Goal: Check status: Check status

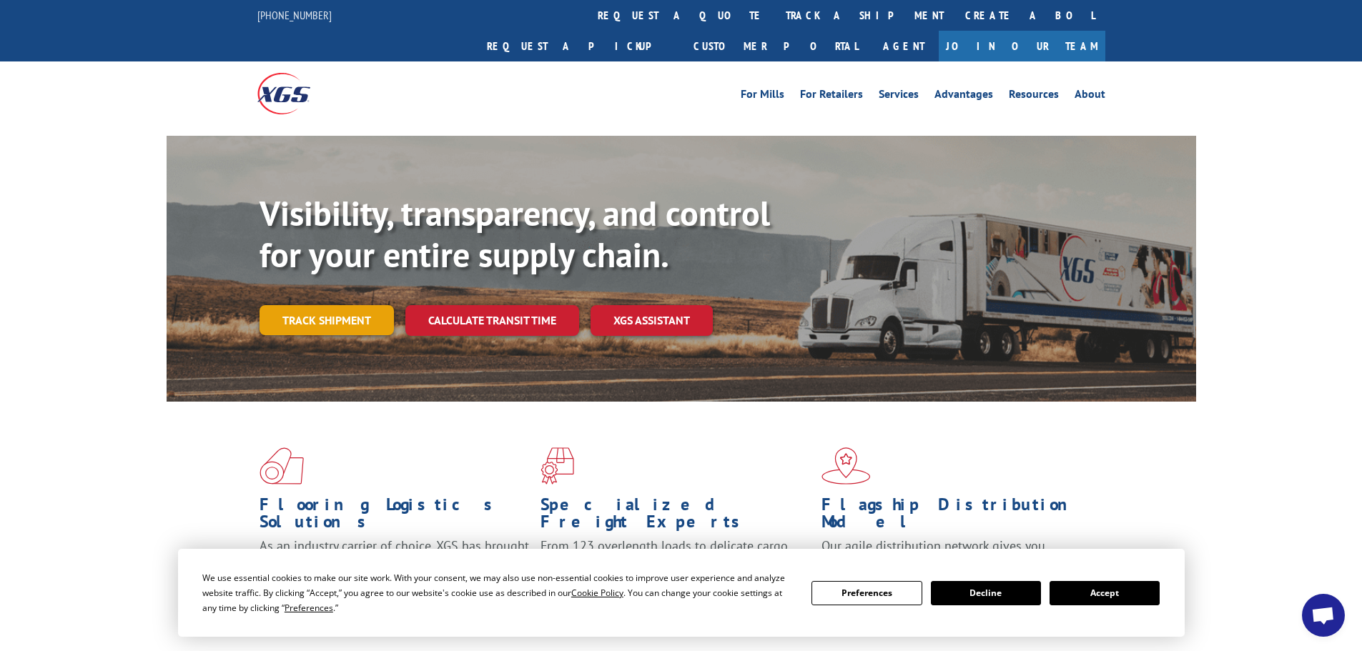
click at [298, 305] on link "Track shipment" at bounding box center [327, 320] width 134 height 30
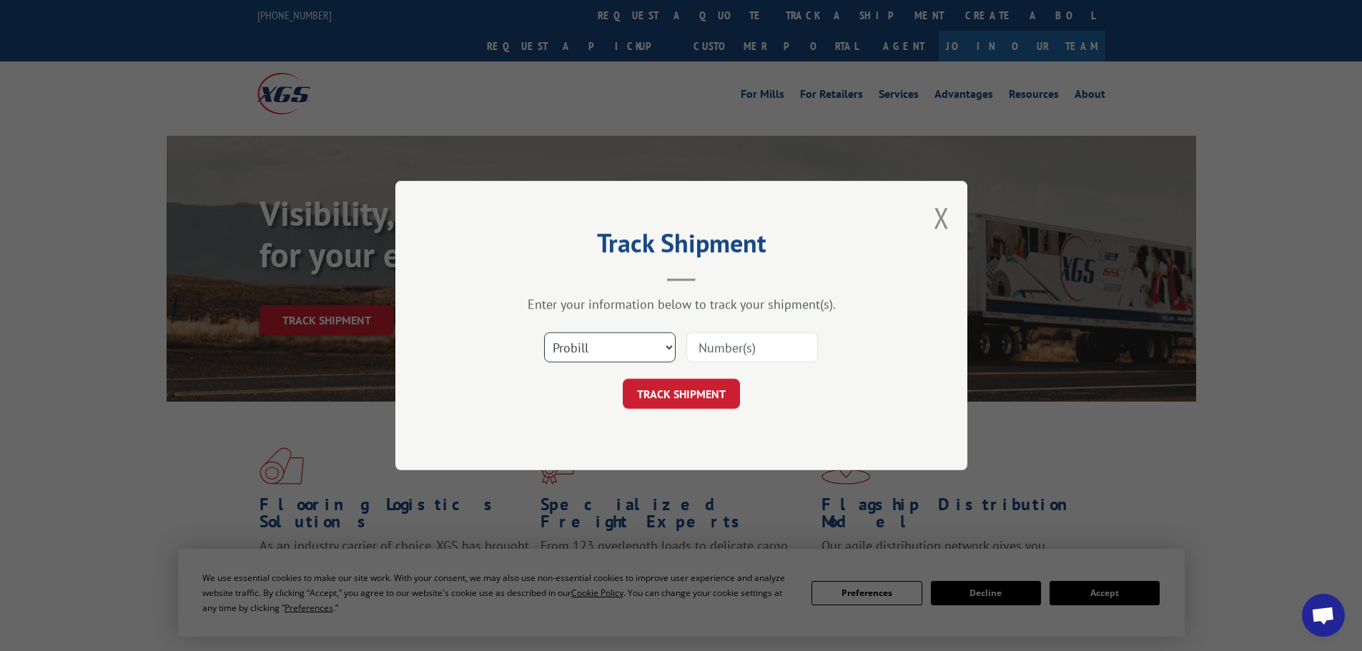
click at [659, 349] on select "Select category... Probill BOL PO" at bounding box center [610, 348] width 132 height 30
select select "po"
click at [544, 333] on select "Select category... Probill BOL PO" at bounding box center [610, 348] width 132 height 30
click at [754, 358] on input at bounding box center [753, 348] width 132 height 30
paste input "28538243"
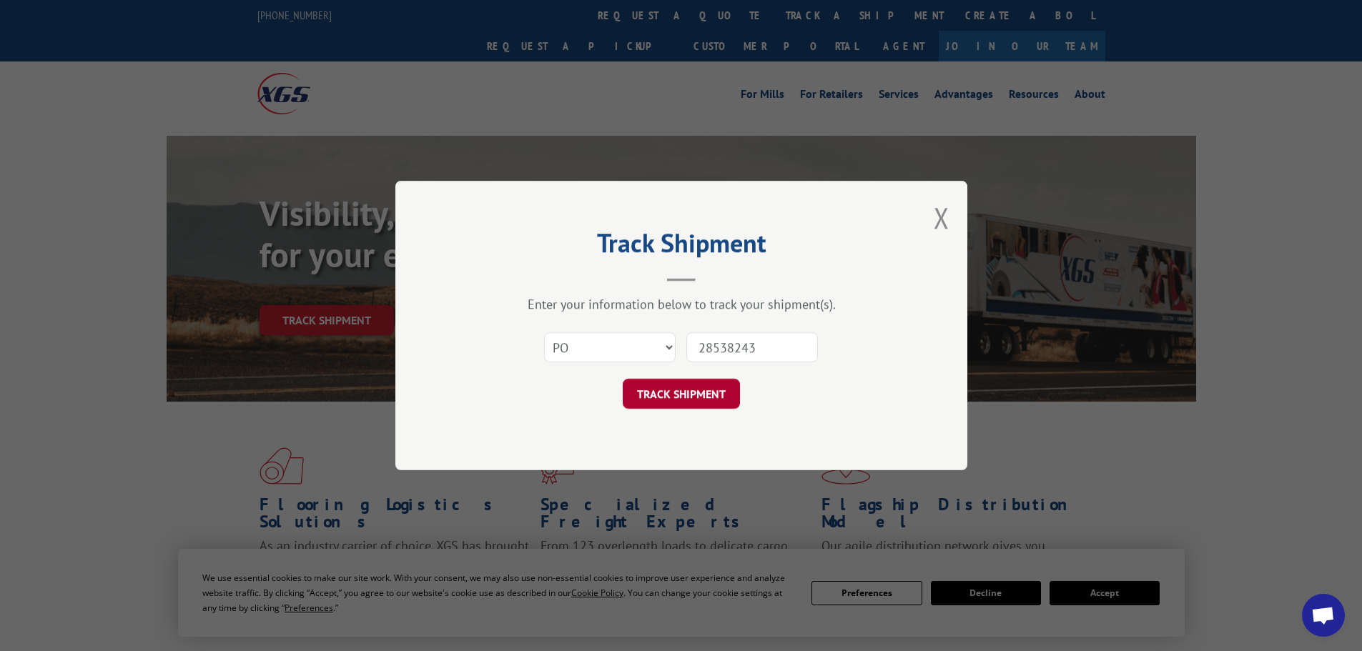
type input "28538243"
click at [692, 397] on button "TRACK SHIPMENT" at bounding box center [681, 394] width 117 height 30
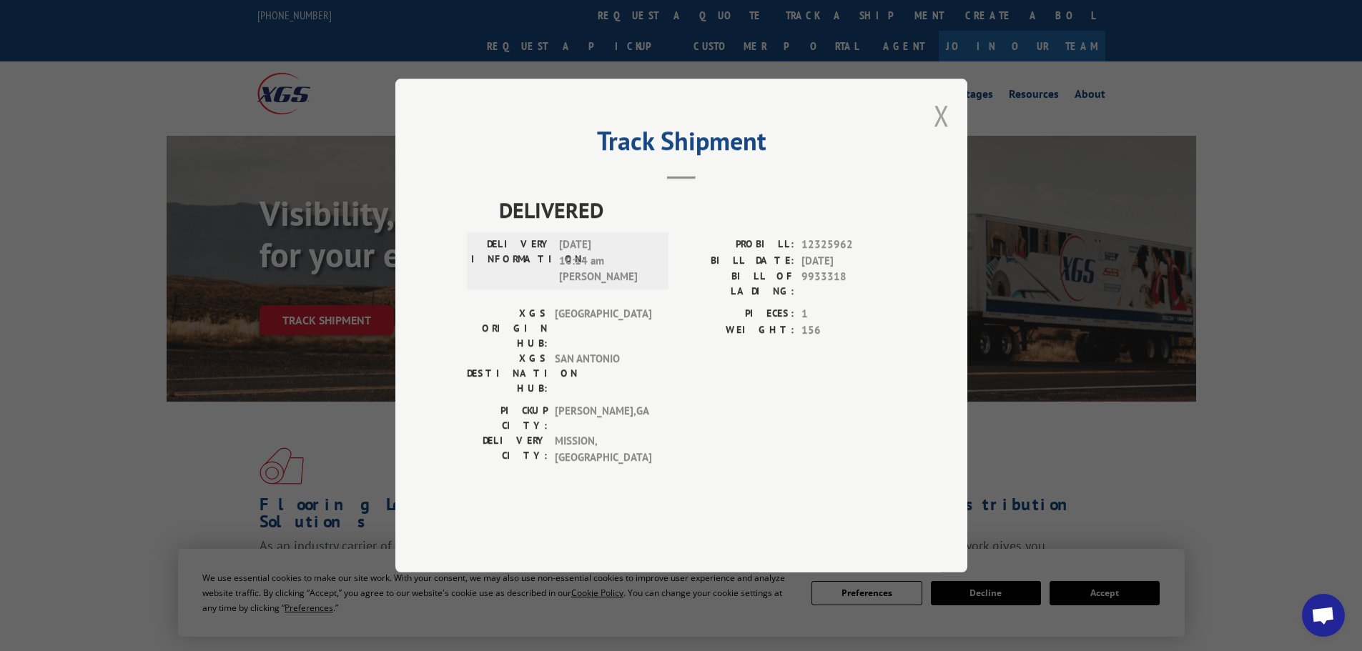
click at [941, 134] on button "Close modal" at bounding box center [942, 116] width 16 height 38
